Goal: Information Seeking & Learning: Learn about a topic

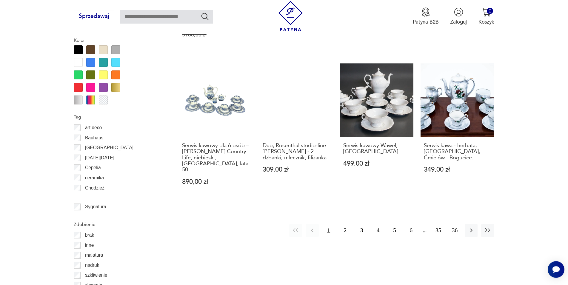
scroll to position [725, 0]
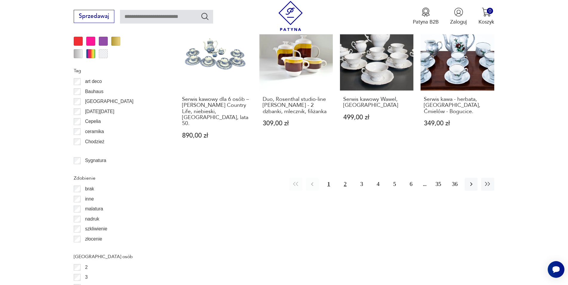
click at [345, 178] on button "2" at bounding box center [345, 184] width 13 height 13
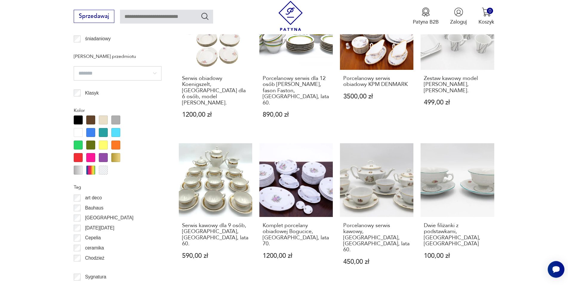
scroll to position [656, 0]
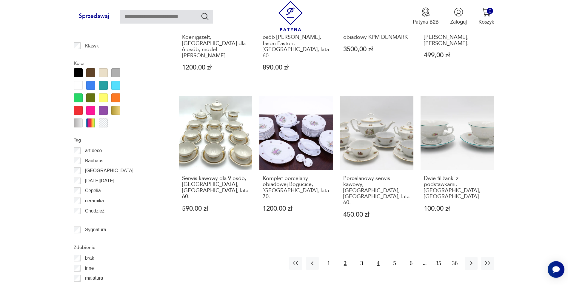
click at [378, 257] on button "4" at bounding box center [378, 263] width 13 height 13
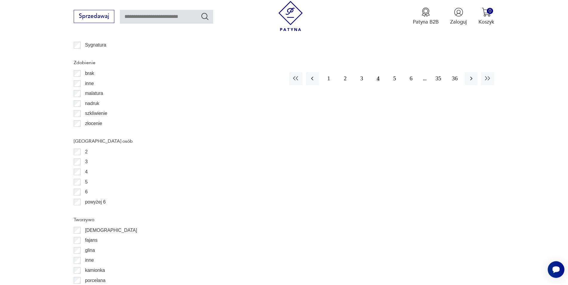
scroll to position [839, 0]
click at [413, 74] on button "6" at bounding box center [411, 80] width 13 height 13
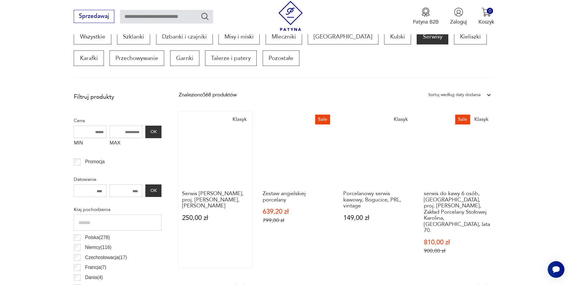
scroll to position [290, 0]
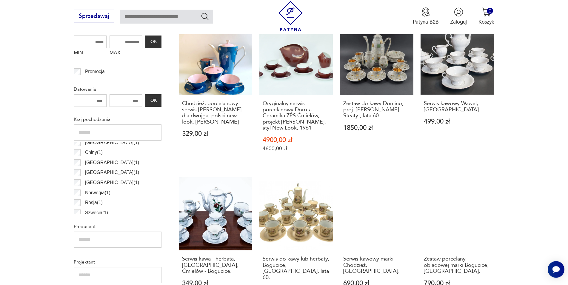
scroll to position [290, 0]
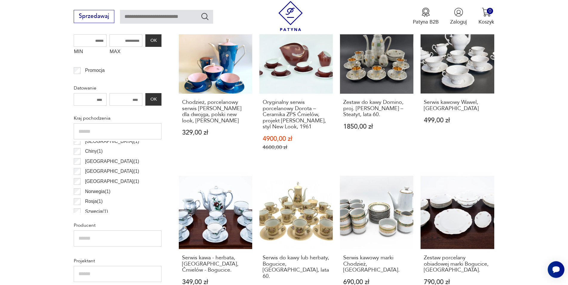
click at [79, 129] on input "text" at bounding box center [118, 131] width 88 height 16
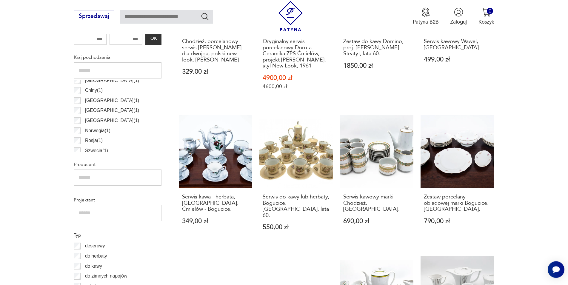
scroll to position [412, 0]
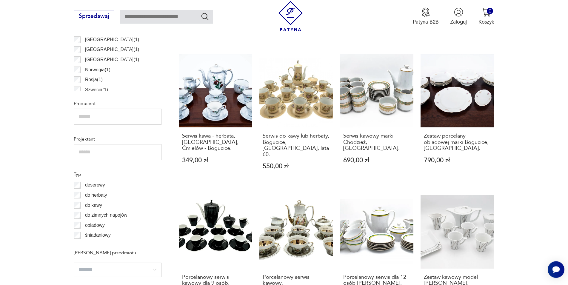
click at [96, 152] on input "text" at bounding box center [118, 152] width 88 height 16
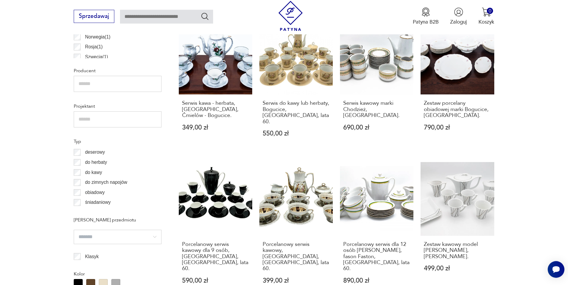
scroll to position [473, 0]
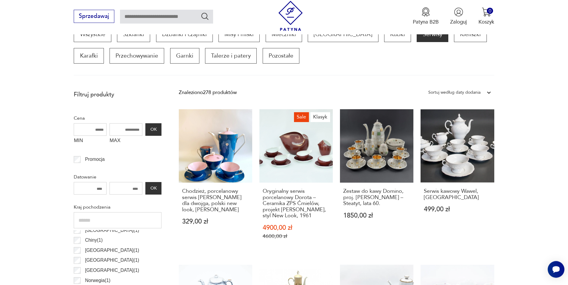
scroll to position [199, 0]
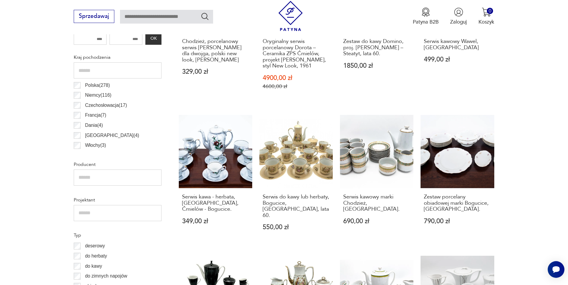
scroll to position [412, 0]
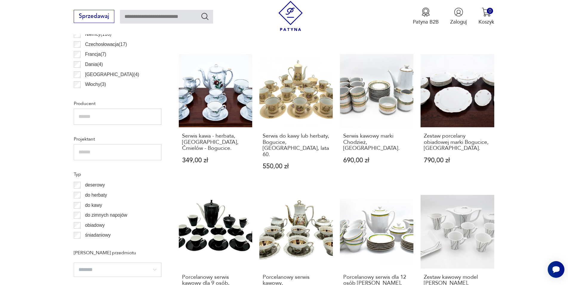
click at [87, 117] on input "text" at bounding box center [118, 117] width 88 height 16
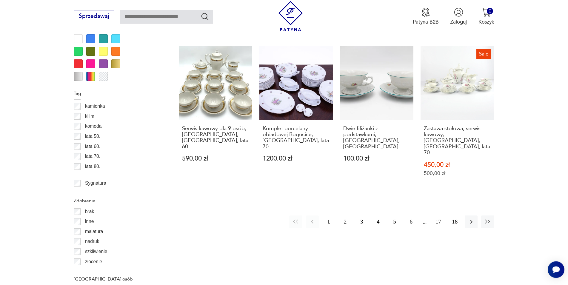
scroll to position [717, 0]
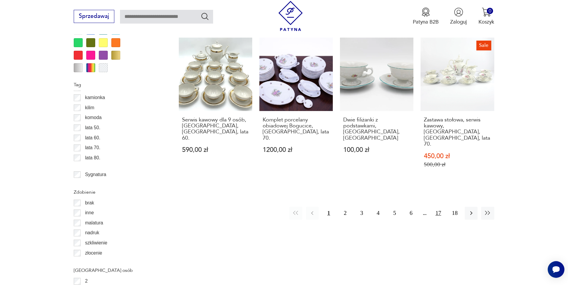
type input "*********"
click at [438, 207] on button "17" at bounding box center [438, 213] width 13 height 13
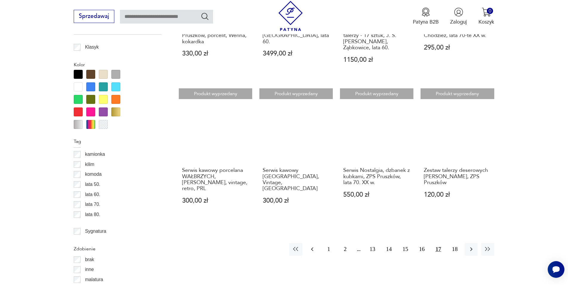
scroll to position [686, 0]
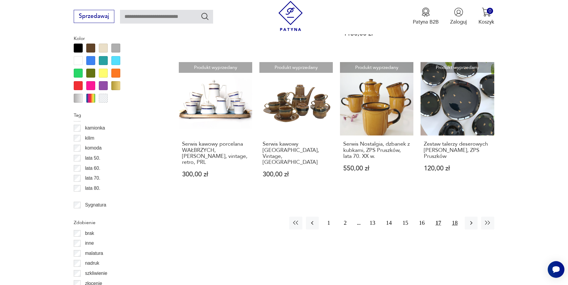
click at [455, 217] on button "18" at bounding box center [455, 223] width 13 height 13
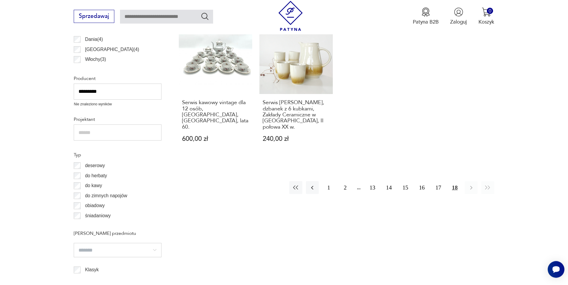
scroll to position [473, 0]
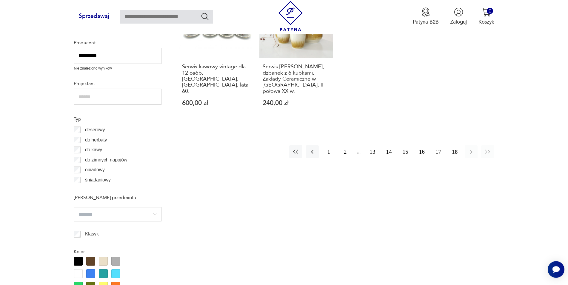
click at [374, 150] on button "13" at bounding box center [372, 151] width 13 height 13
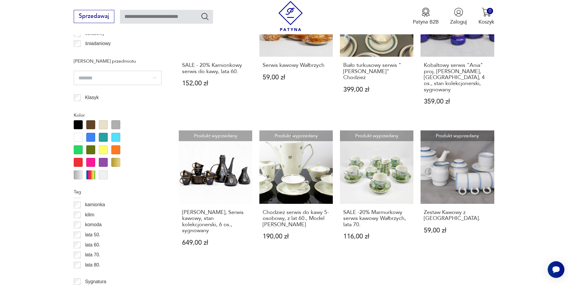
scroll to position [656, 0]
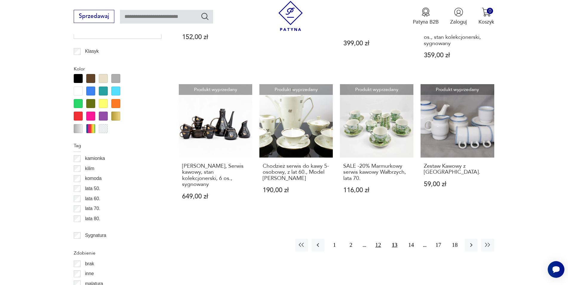
click at [378, 239] on button "12" at bounding box center [378, 245] width 13 height 13
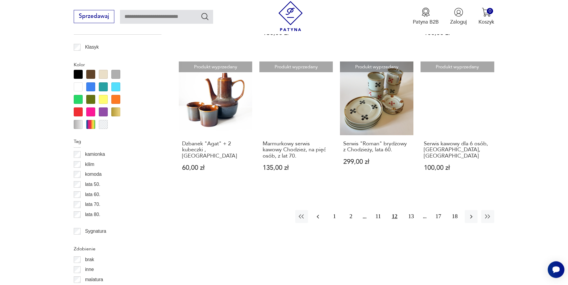
scroll to position [686, 0]
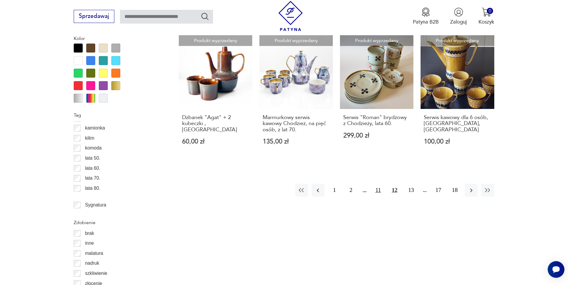
click at [379, 186] on button "11" at bounding box center [378, 190] width 13 height 13
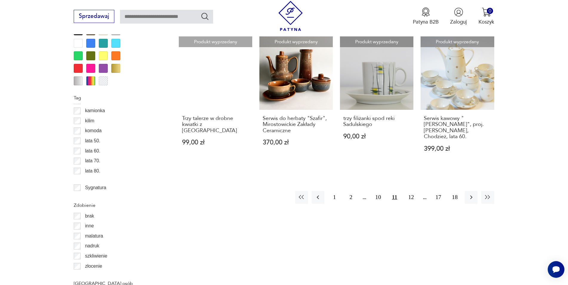
scroll to position [717, 0]
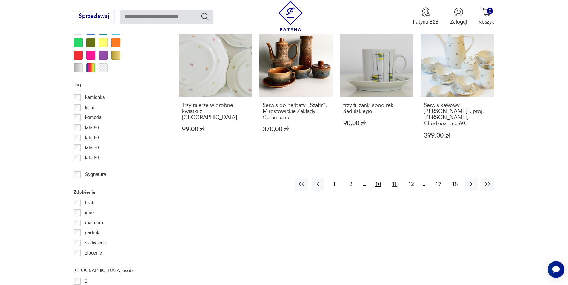
click at [380, 178] on button "10" at bounding box center [378, 184] width 13 height 13
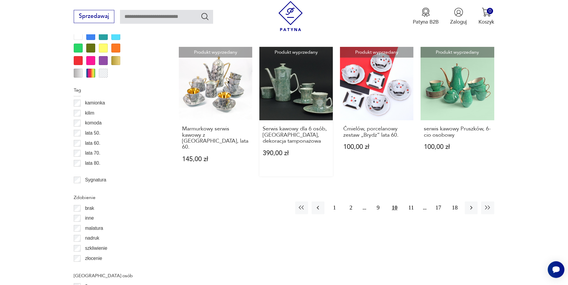
scroll to position [717, 0]
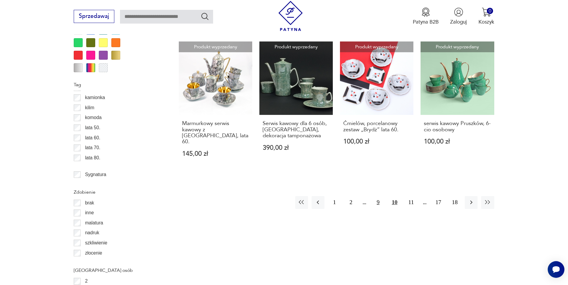
click at [380, 196] on button "9" at bounding box center [378, 202] width 13 height 13
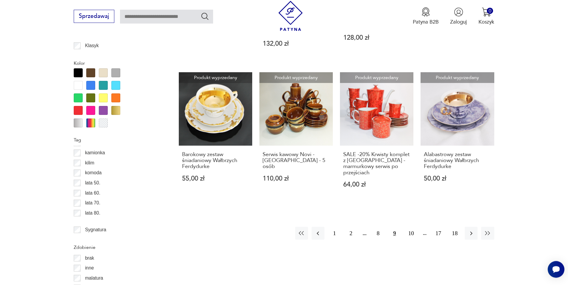
scroll to position [686, 0]
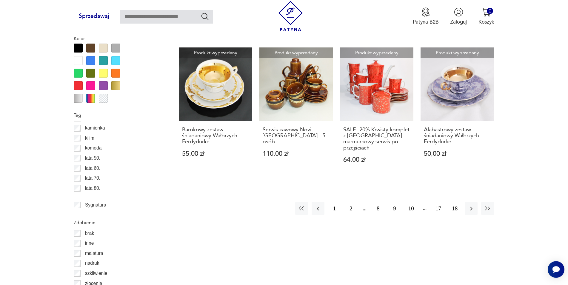
click at [378, 202] on button "8" at bounding box center [378, 208] width 13 height 13
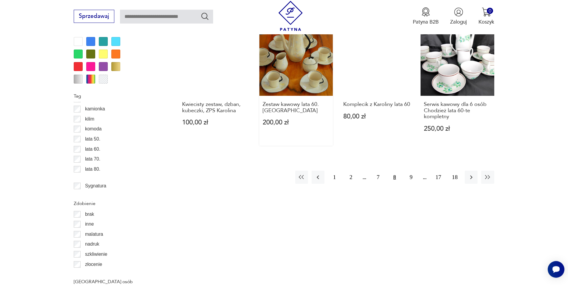
scroll to position [717, 0]
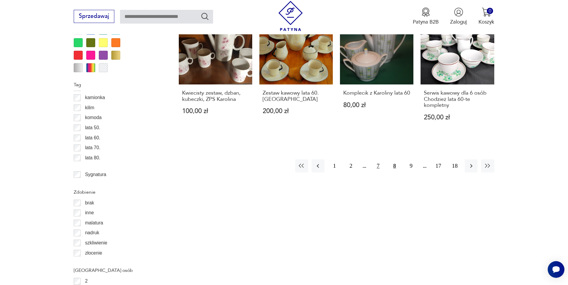
click at [379, 161] on button "7" at bounding box center [378, 166] width 13 height 13
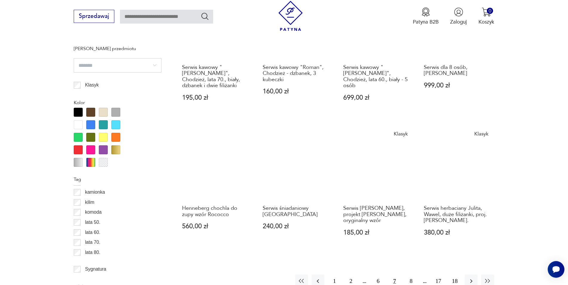
scroll to position [656, 0]
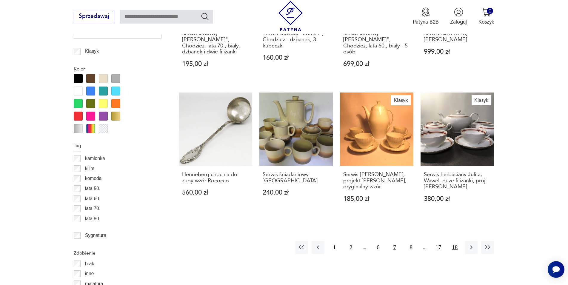
click at [456, 241] on button "18" at bounding box center [455, 247] width 13 height 13
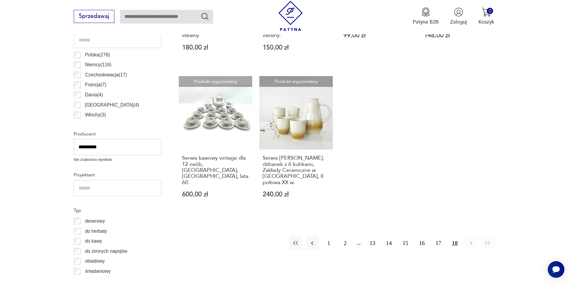
scroll to position [473, 0]
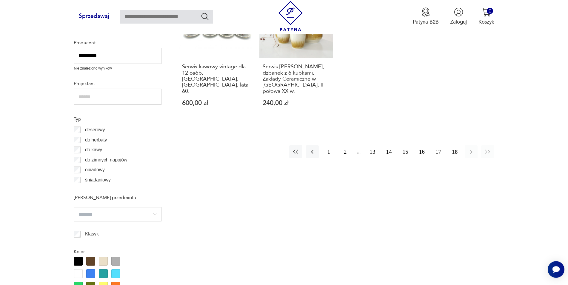
click at [345, 154] on button "2" at bounding box center [345, 151] width 13 height 13
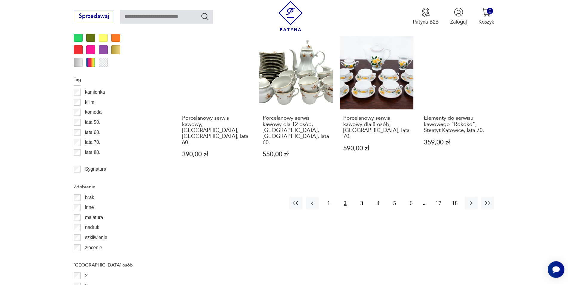
scroll to position [747, 0]
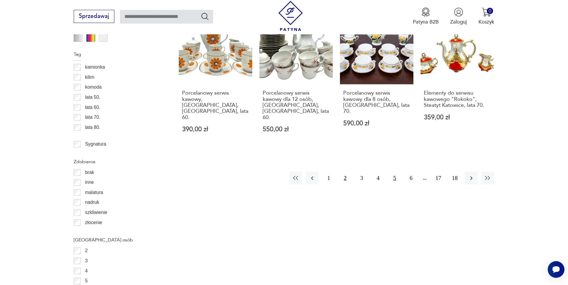
click at [397, 172] on button "5" at bounding box center [395, 178] width 13 height 13
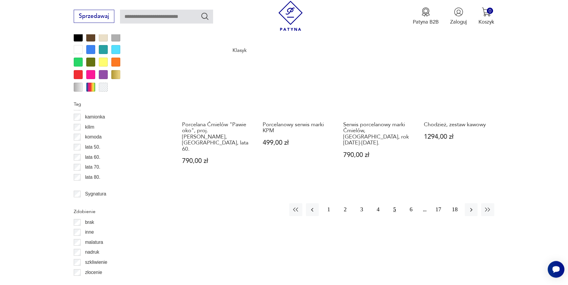
scroll to position [656, 0]
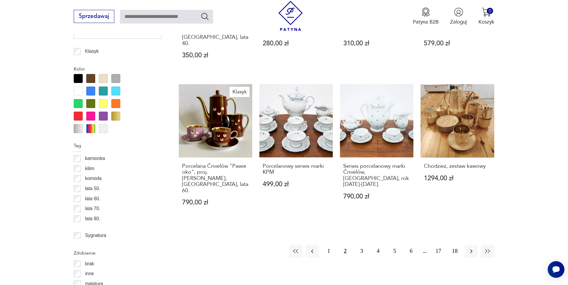
scroll to position [747, 0]
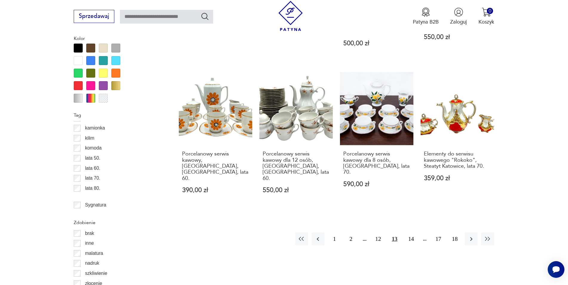
scroll to position [656, 0]
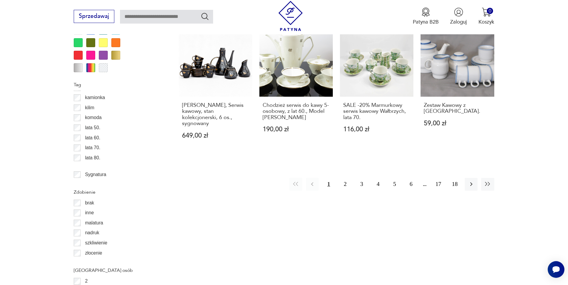
scroll to position [199, 0]
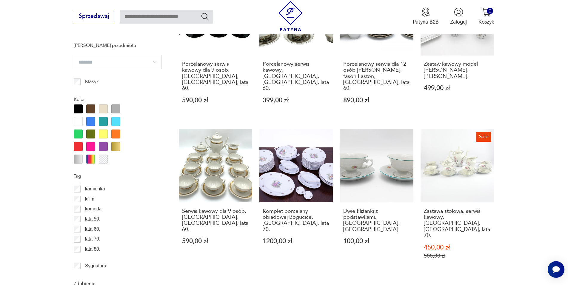
scroll to position [717, 0]
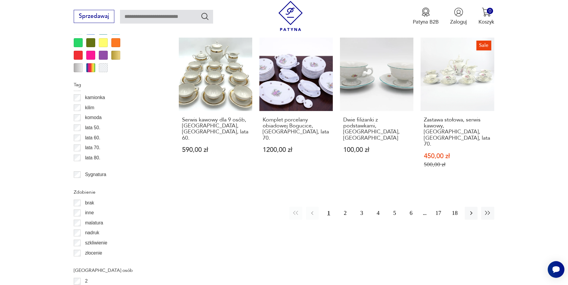
scroll to position [199, 0]
